Goal: Information Seeking & Learning: Find specific fact

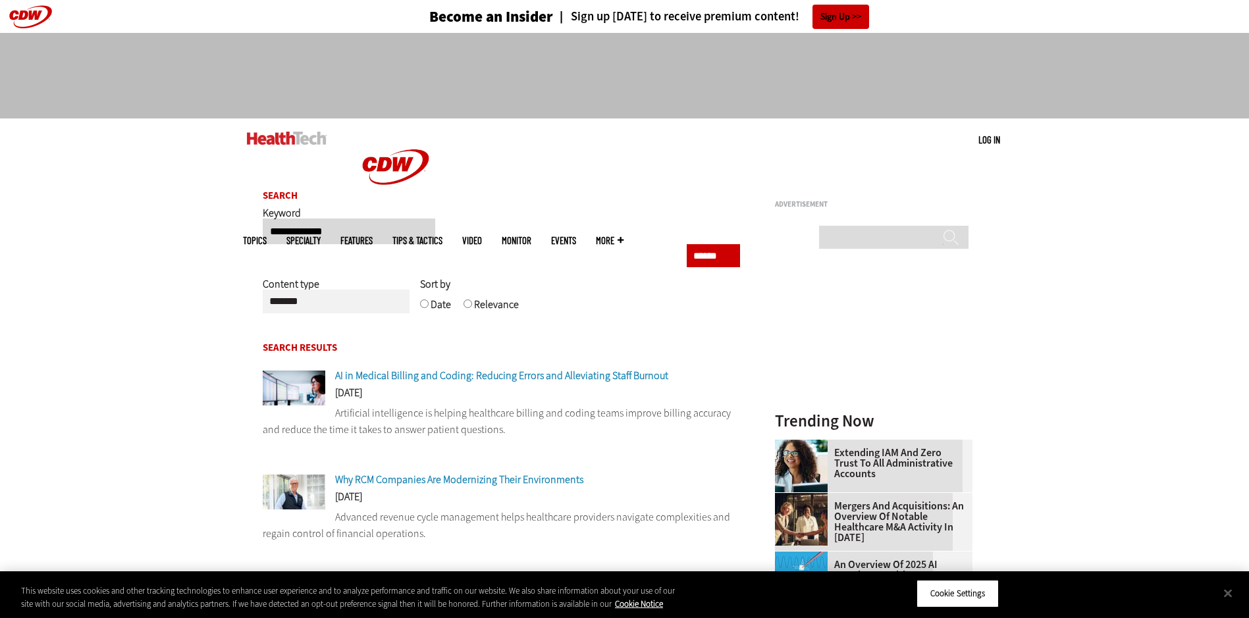
click at [365, 234] on input "**********" at bounding box center [349, 232] width 172 height 26
click at [712, 267] on input "******" at bounding box center [713, 255] width 53 height 23
